Goal: Task Accomplishment & Management: Manage account settings

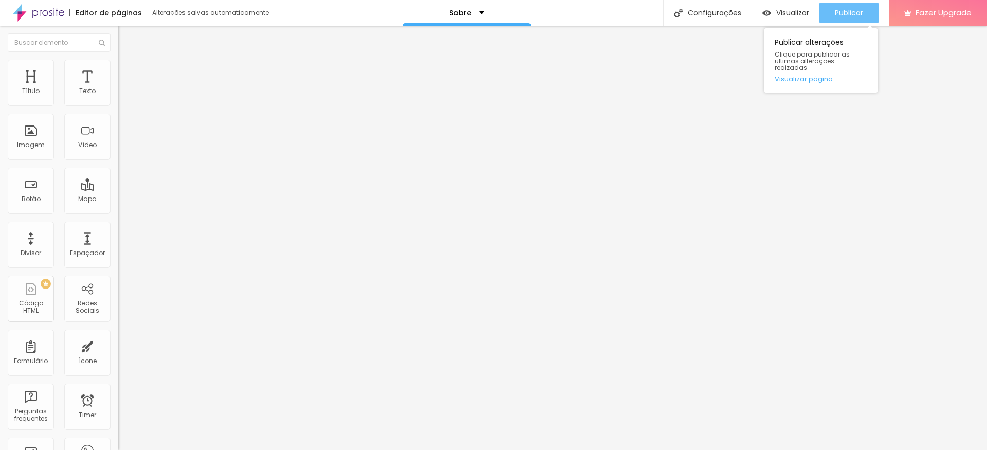
click at [841, 14] on span "Publicar" at bounding box center [849, 13] width 28 height 8
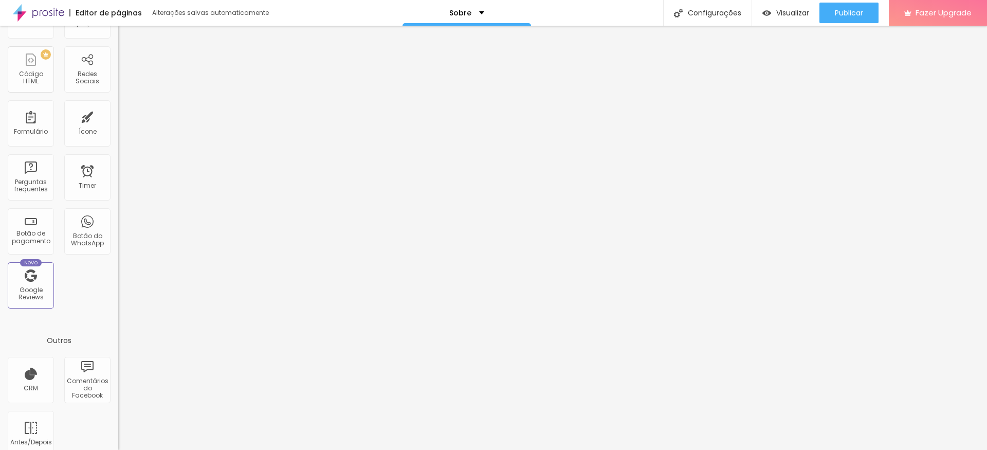
scroll to position [244, 0]
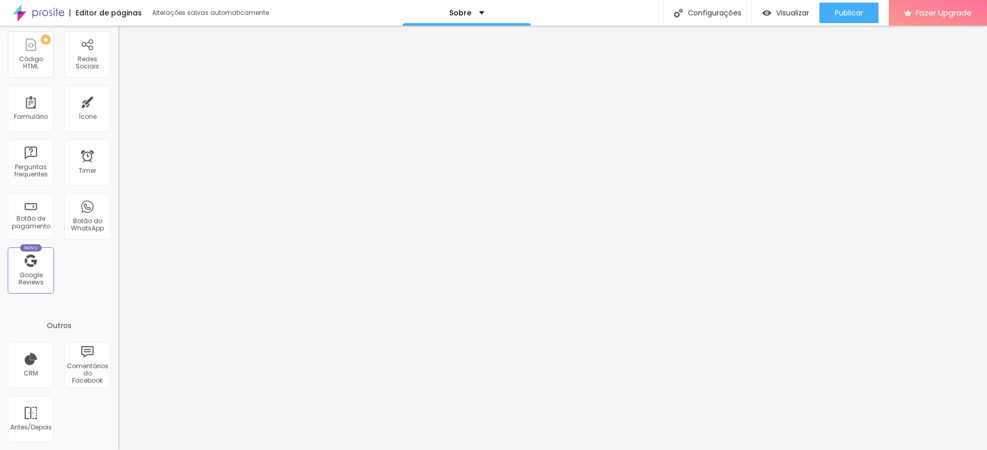
click at [182, 449] on div at bounding box center [493, 456] width 987 height 0
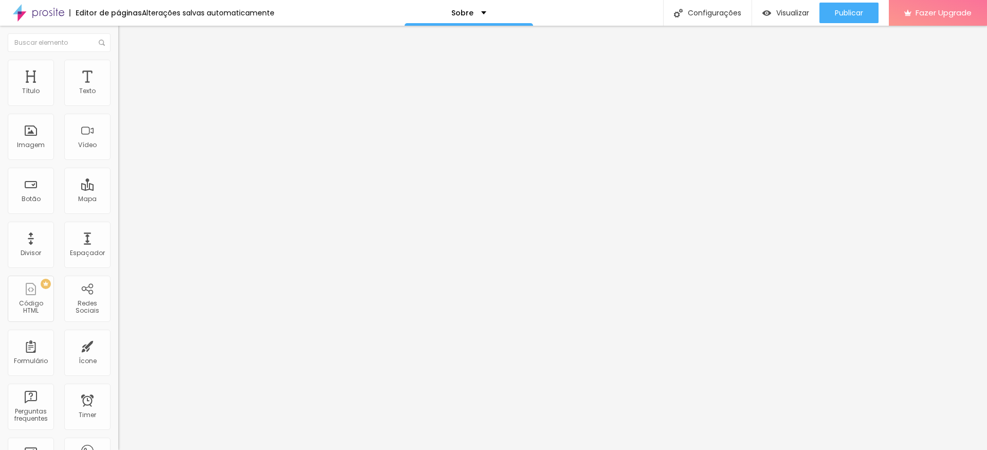
click at [128, 71] on span "Estilo" at bounding box center [136, 66] width 16 height 9
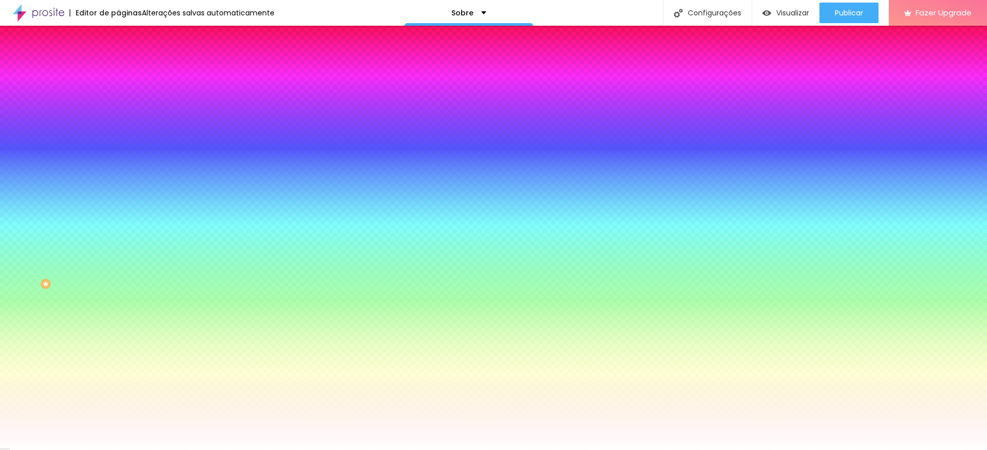
click at [128, 74] on span "Avançado" at bounding box center [145, 77] width 34 height 9
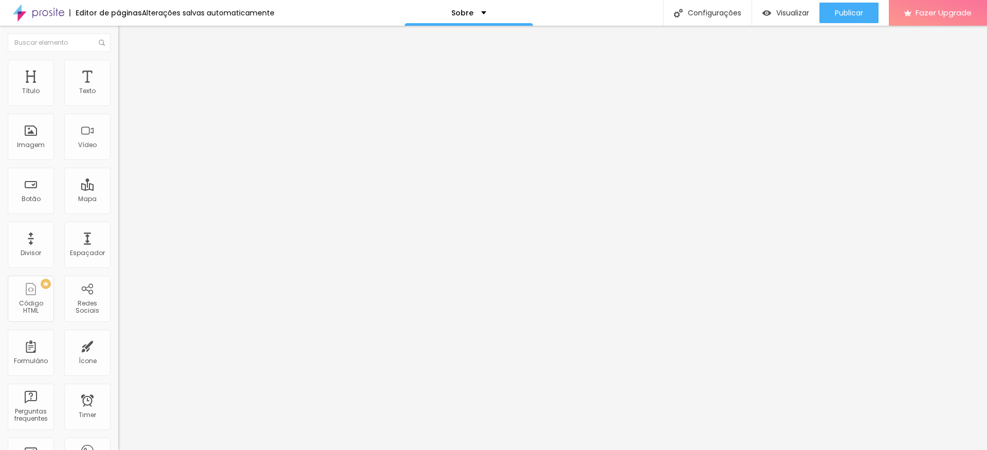
type input "163"
type input "159"
type input "158"
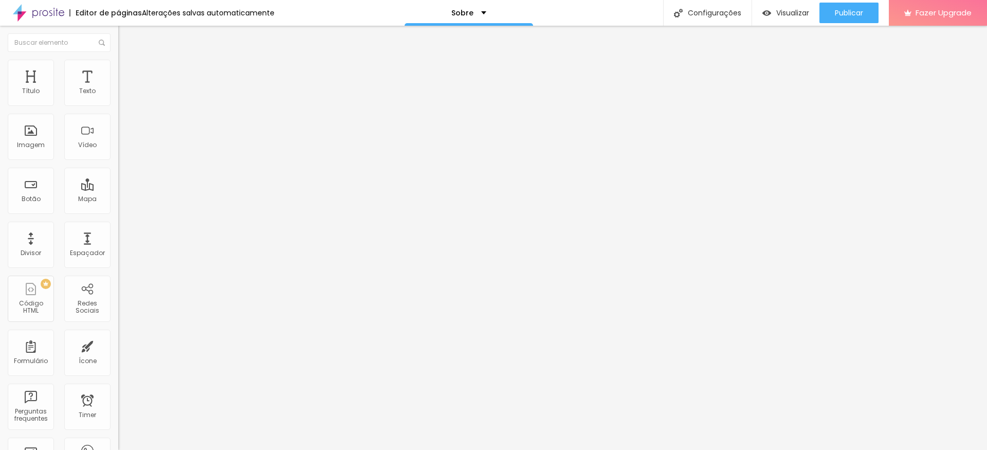
type input "158"
type input "157"
type input "156"
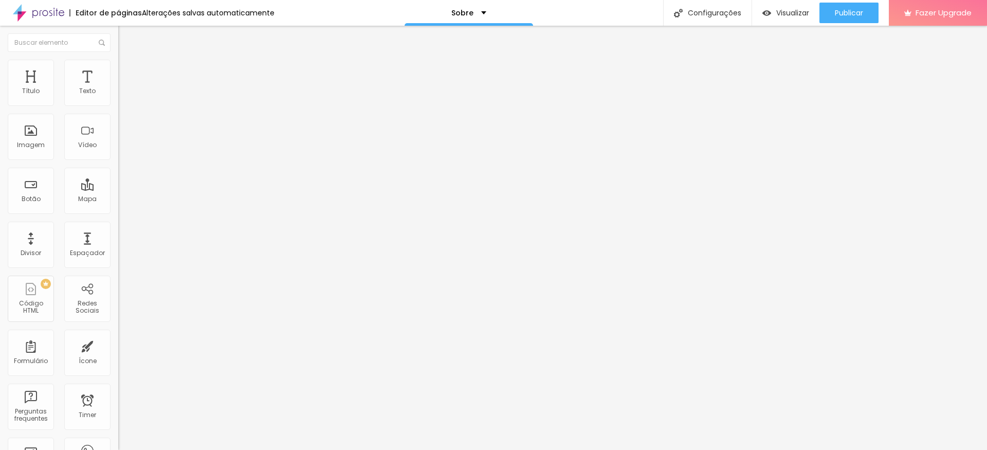
type input "155"
type input "153"
type input "152"
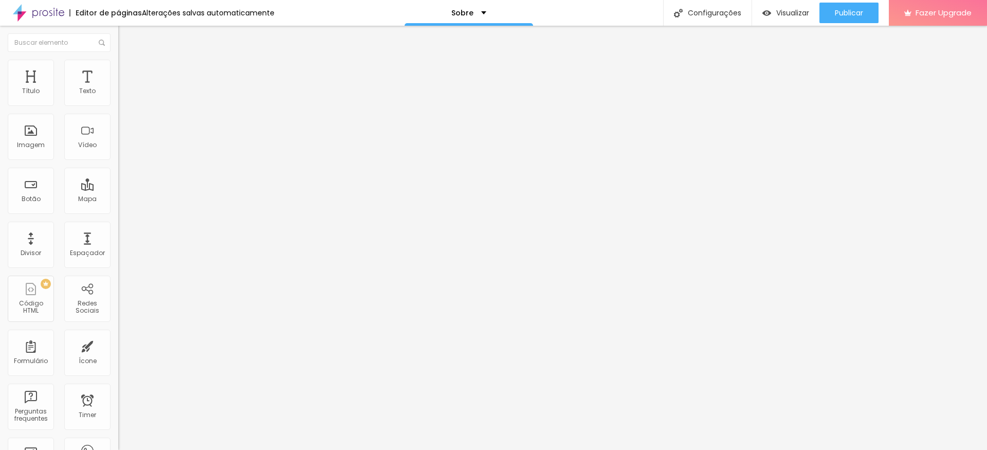
type input "152"
type input "150"
type input "147"
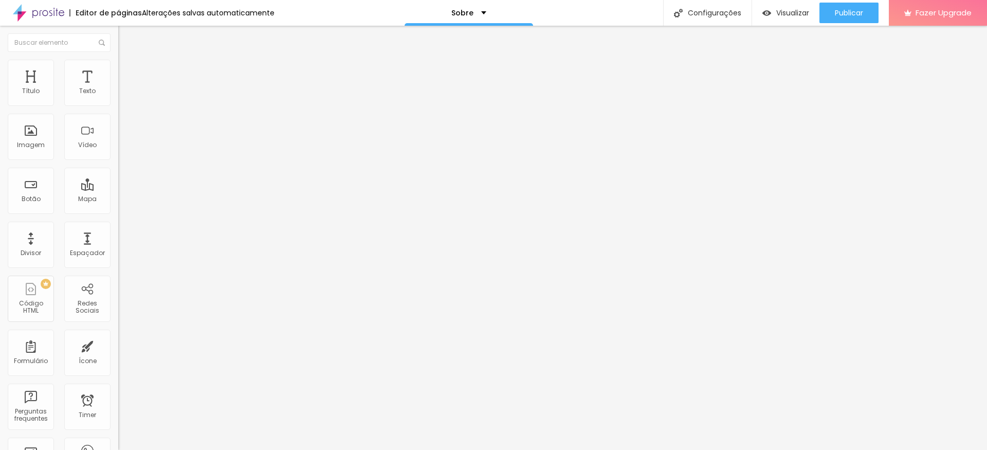
type input "145"
type input "144"
type input "140"
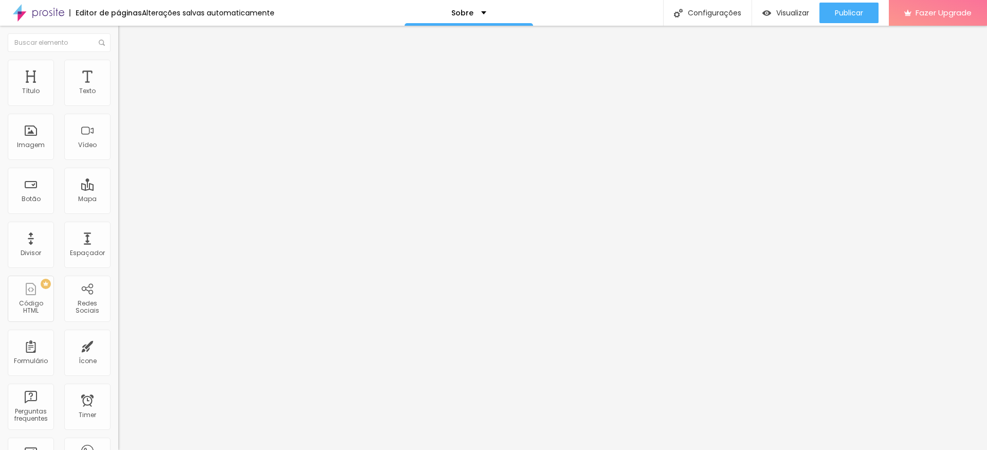
type input "140"
type input "137"
type input "139"
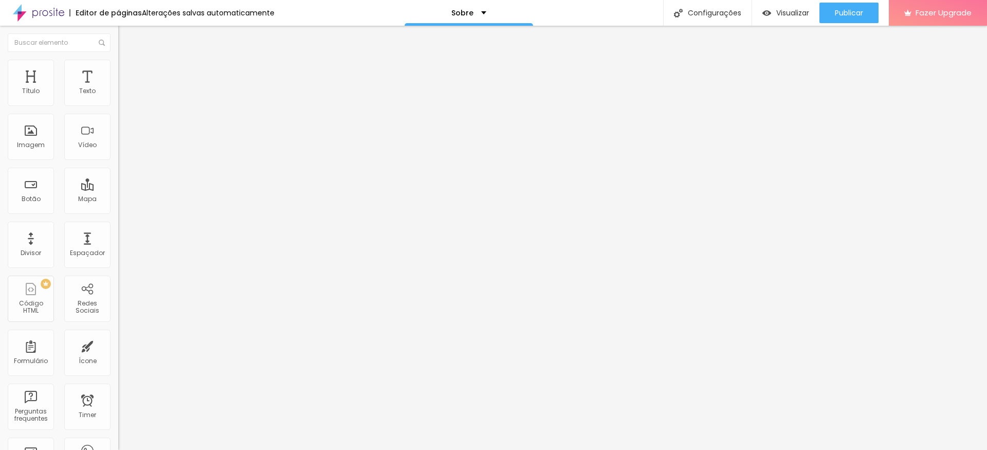
type input "142"
type input "144"
type input "146"
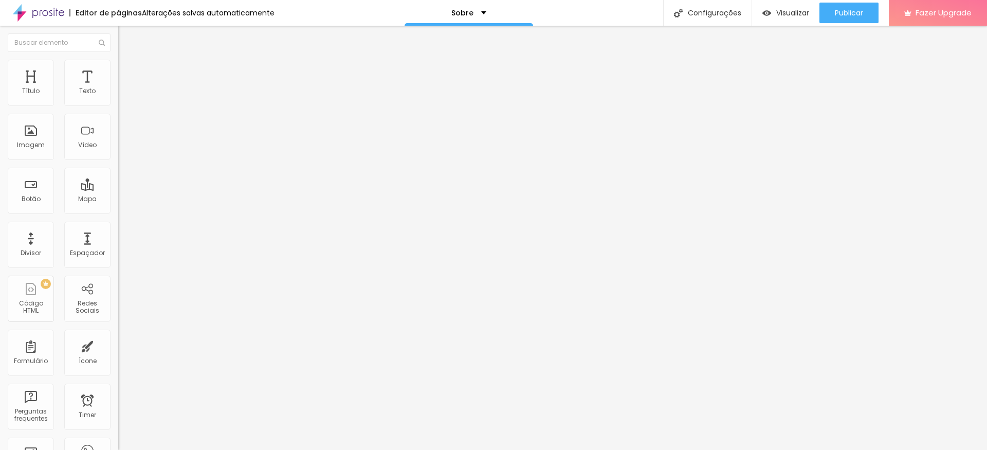
type input "146"
type input "147"
click at [118, 345] on input "range" at bounding box center [151, 349] width 66 height 8
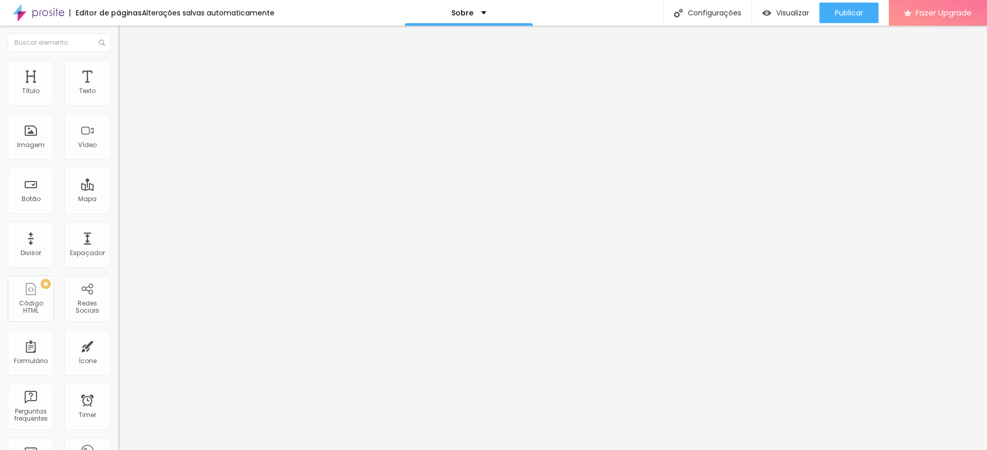
click at [118, 200] on input "range" at bounding box center [151, 204] width 66 height 8
click at [118, 67] on li "Estilo" at bounding box center [177, 65] width 118 height 10
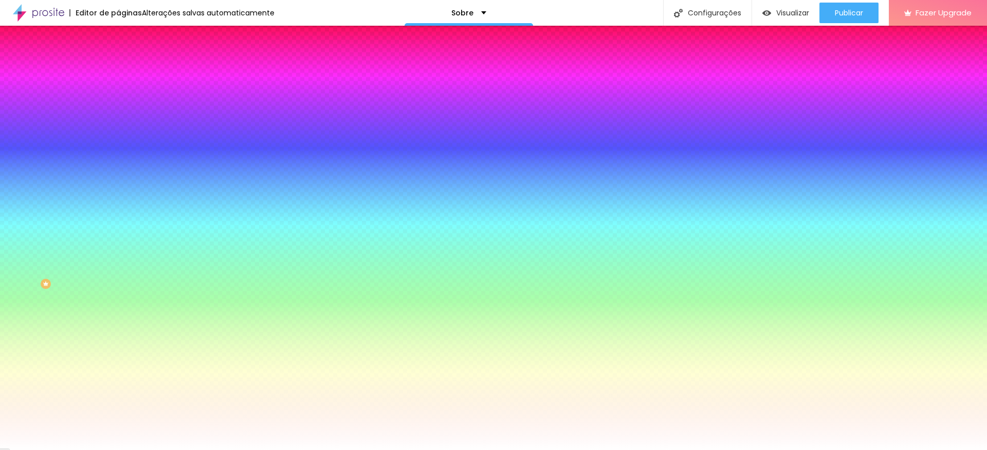
click at [128, 61] on span "Conteúdo" at bounding box center [144, 56] width 32 height 9
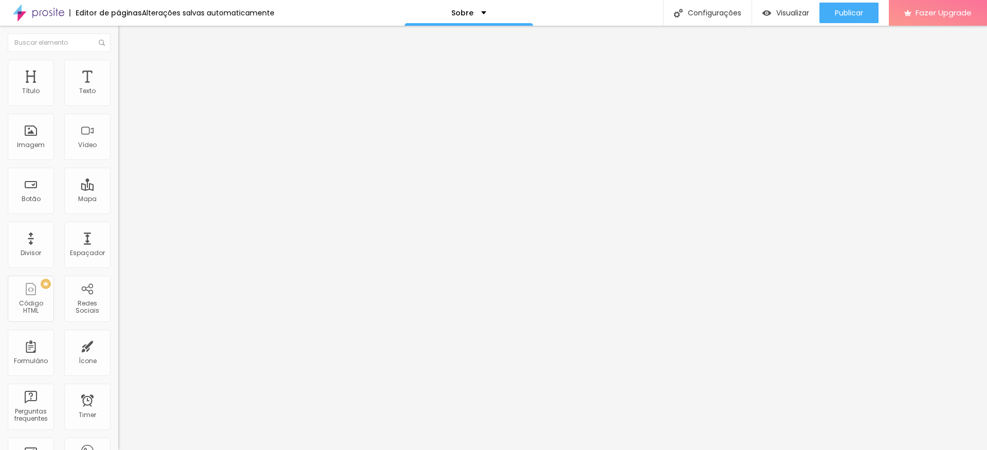
click at [118, 94] on span "Encaixotado" at bounding box center [138, 89] width 40 height 9
click at [118, 110] on span "Completo" at bounding box center [133, 105] width 31 height 9
click at [118, 100] on span "Encaixotado" at bounding box center [138, 95] width 40 height 9
